Goal: Navigation & Orientation: Go to known website

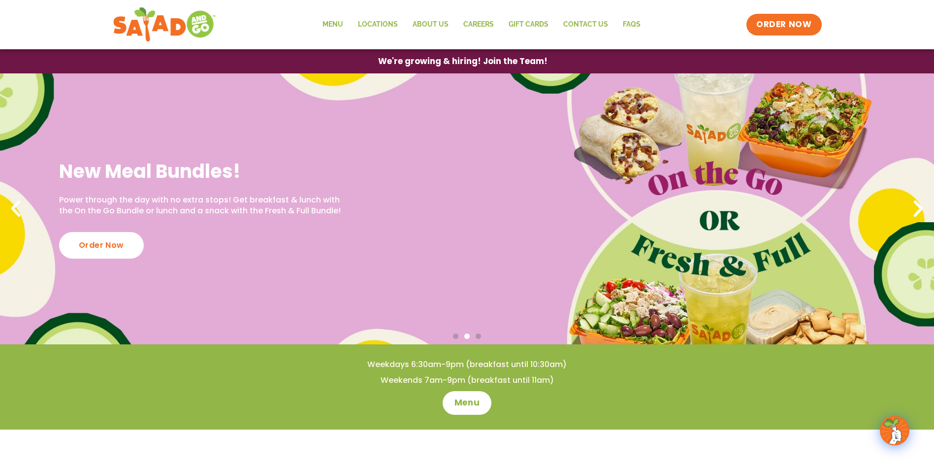
click at [19, 216] on icon "Previous slide" at bounding box center [16, 209] width 22 height 22
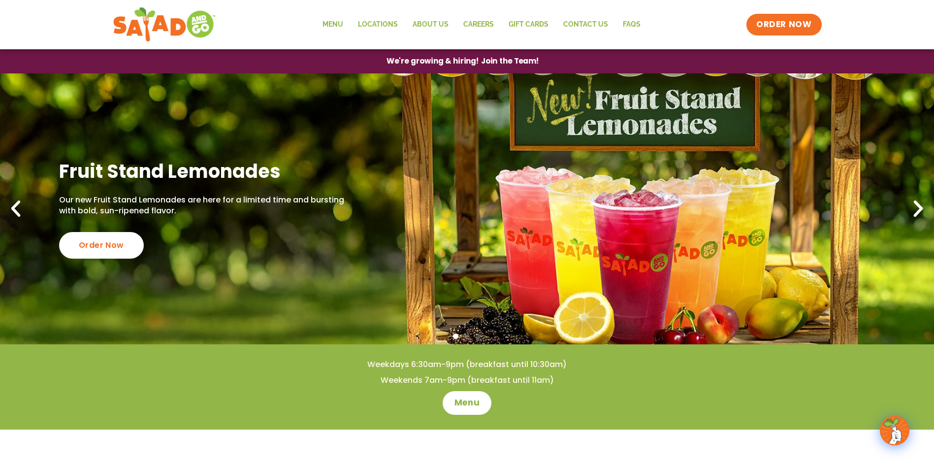
click at [430, 59] on span "We're growing & hiring! Join the Team!" at bounding box center [463, 61] width 153 height 7
click at [794, 23] on span "ORDER NOW" at bounding box center [783, 24] width 61 height 13
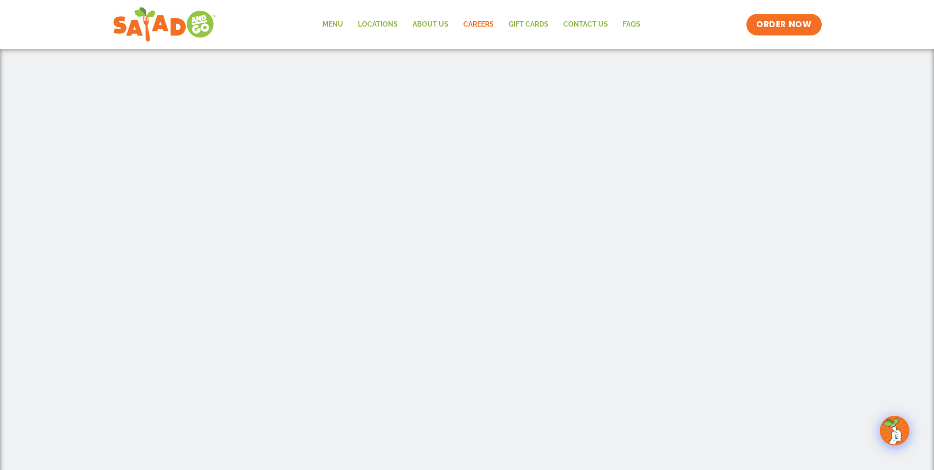
scroll to position [345, 0]
